Goal: Task Accomplishment & Management: Manage account settings

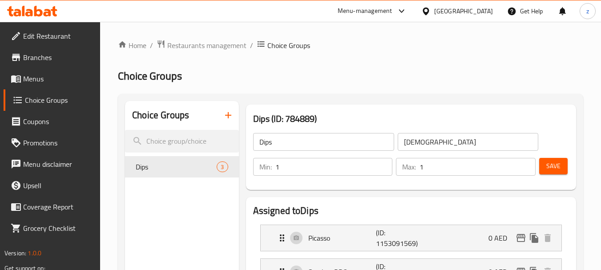
click at [466, 12] on div "[GEOGRAPHIC_DATA]" at bounding box center [463, 11] width 59 height 10
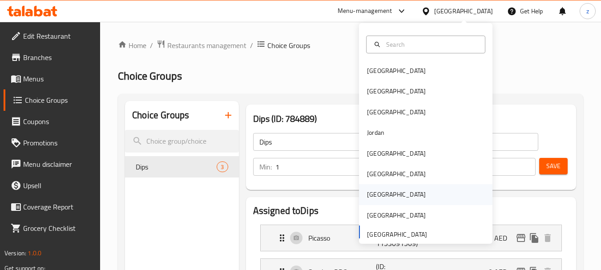
click at [370, 194] on div "[GEOGRAPHIC_DATA]" at bounding box center [396, 195] width 59 height 10
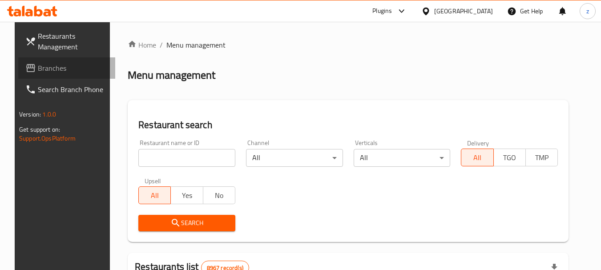
click at [53, 73] on span "Branches" at bounding box center [73, 68] width 70 height 11
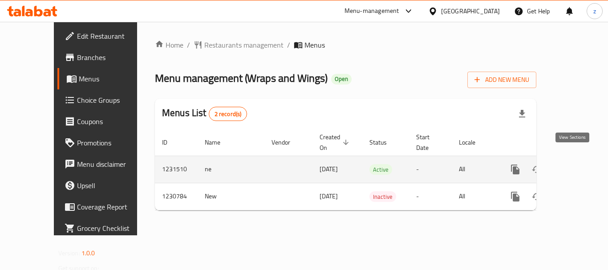
click at [576, 164] on icon "enhanced table" at bounding box center [579, 169] width 11 height 11
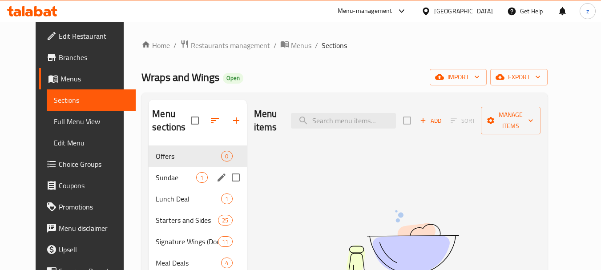
scroll to position [44, 0]
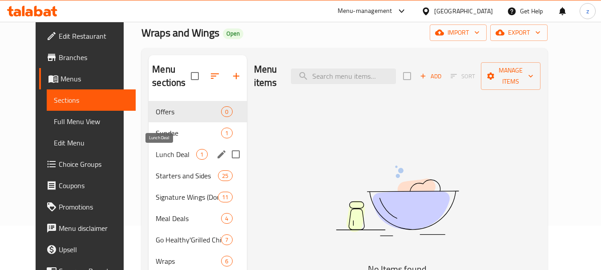
click at [156, 155] on span "Lunch Deal" at bounding box center [176, 154] width 40 height 11
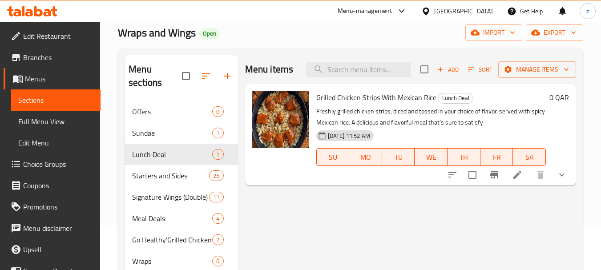
click at [35, 163] on span "Choice Groups" at bounding box center [58, 164] width 70 height 11
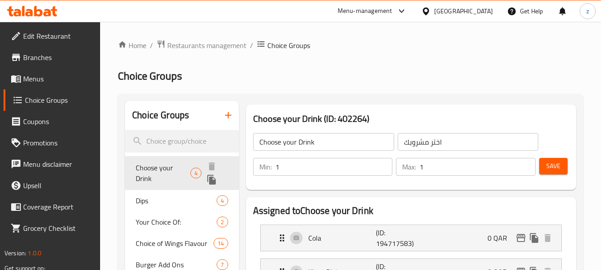
scroll to position [44, 0]
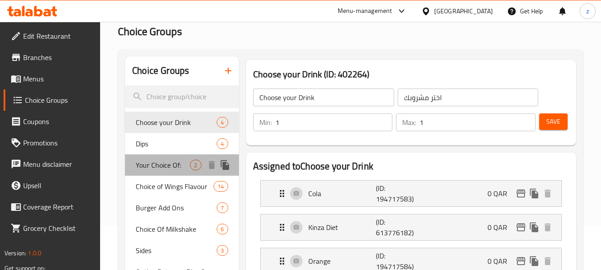
click at [168, 165] on span "Your Choice Of:" at bounding box center [163, 165] width 54 height 11
type input "Your Choice Of:"
type input "إختيارك من:"
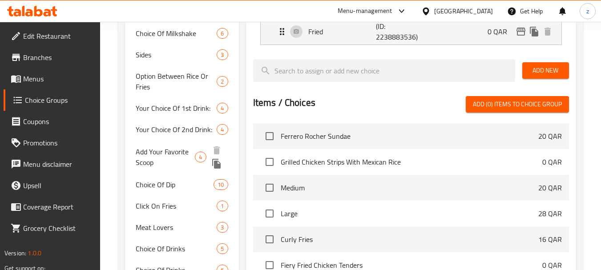
scroll to position [62, 0]
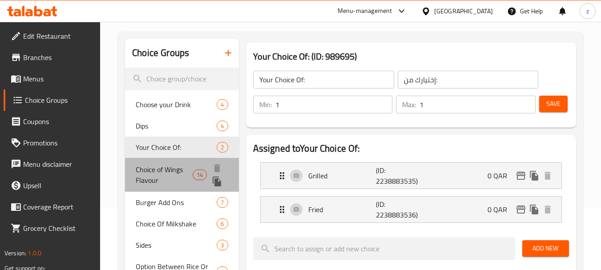
click at [164, 171] on span "Choice of Wings Flavour" at bounding box center [164, 174] width 57 height 21
type input "Choice of Wings Flavour"
type input "اختيار نكهة الأجنحة"
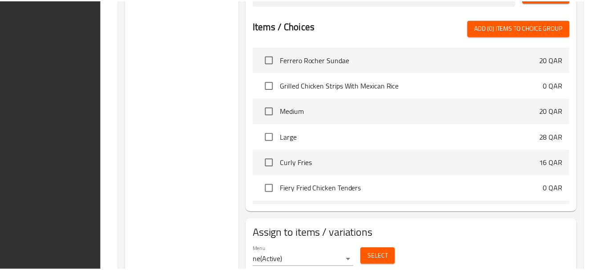
scroll to position [755, 0]
